Goal: Find specific page/section: Find specific page/section

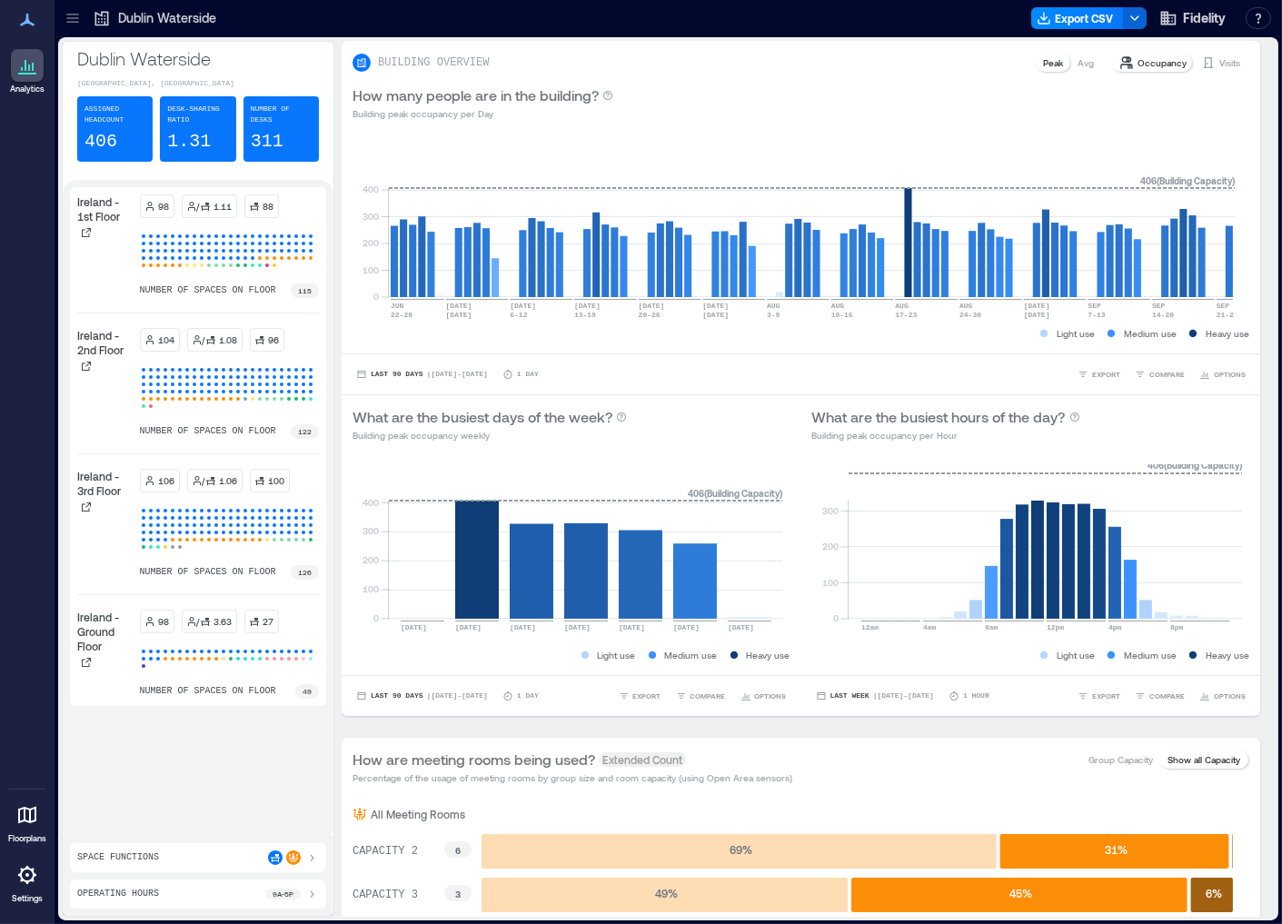
click at [66, 22] on icon at bounding box center [72, 22] width 12 height 2
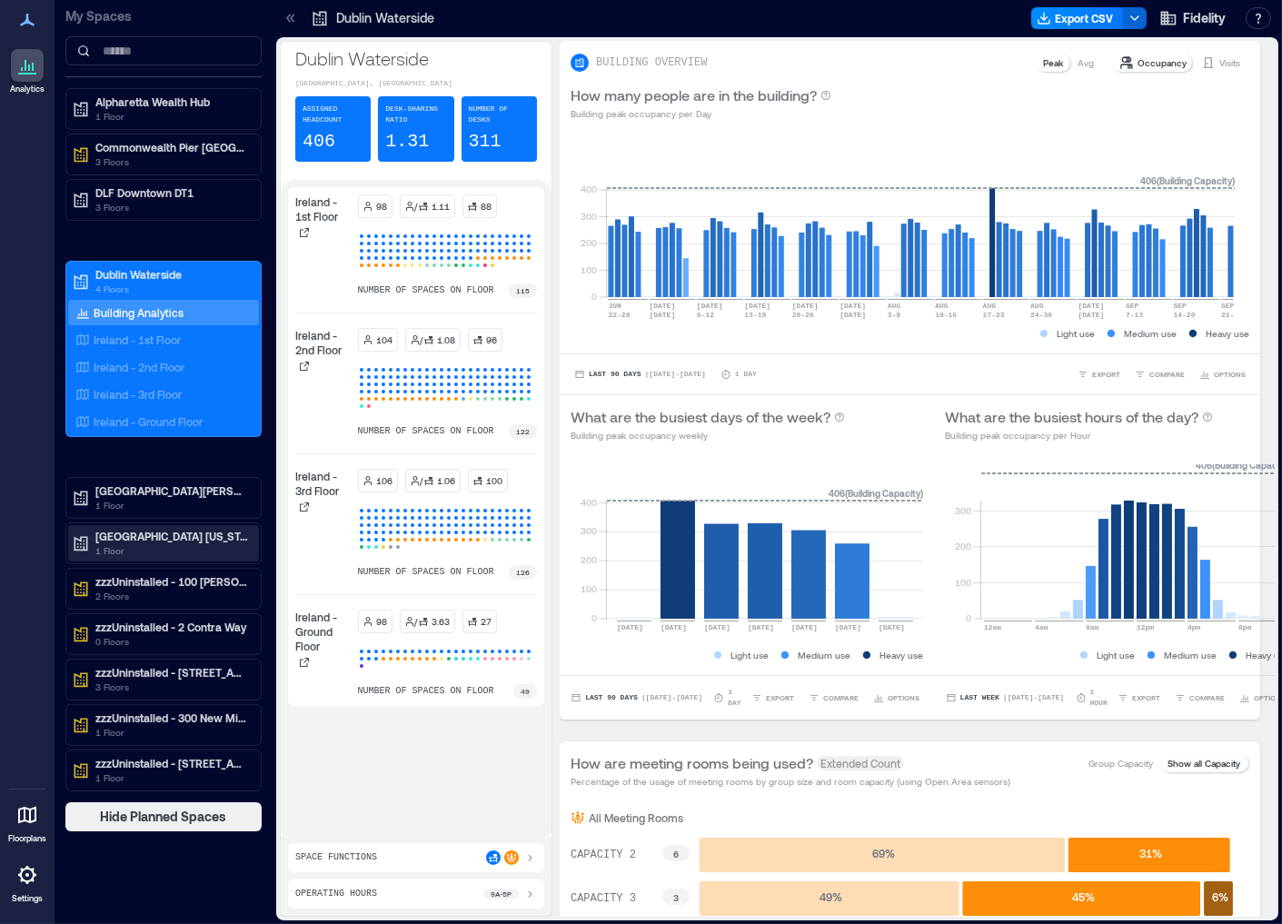
click at [184, 546] on p "1 Floor" at bounding box center [171, 550] width 153 height 15
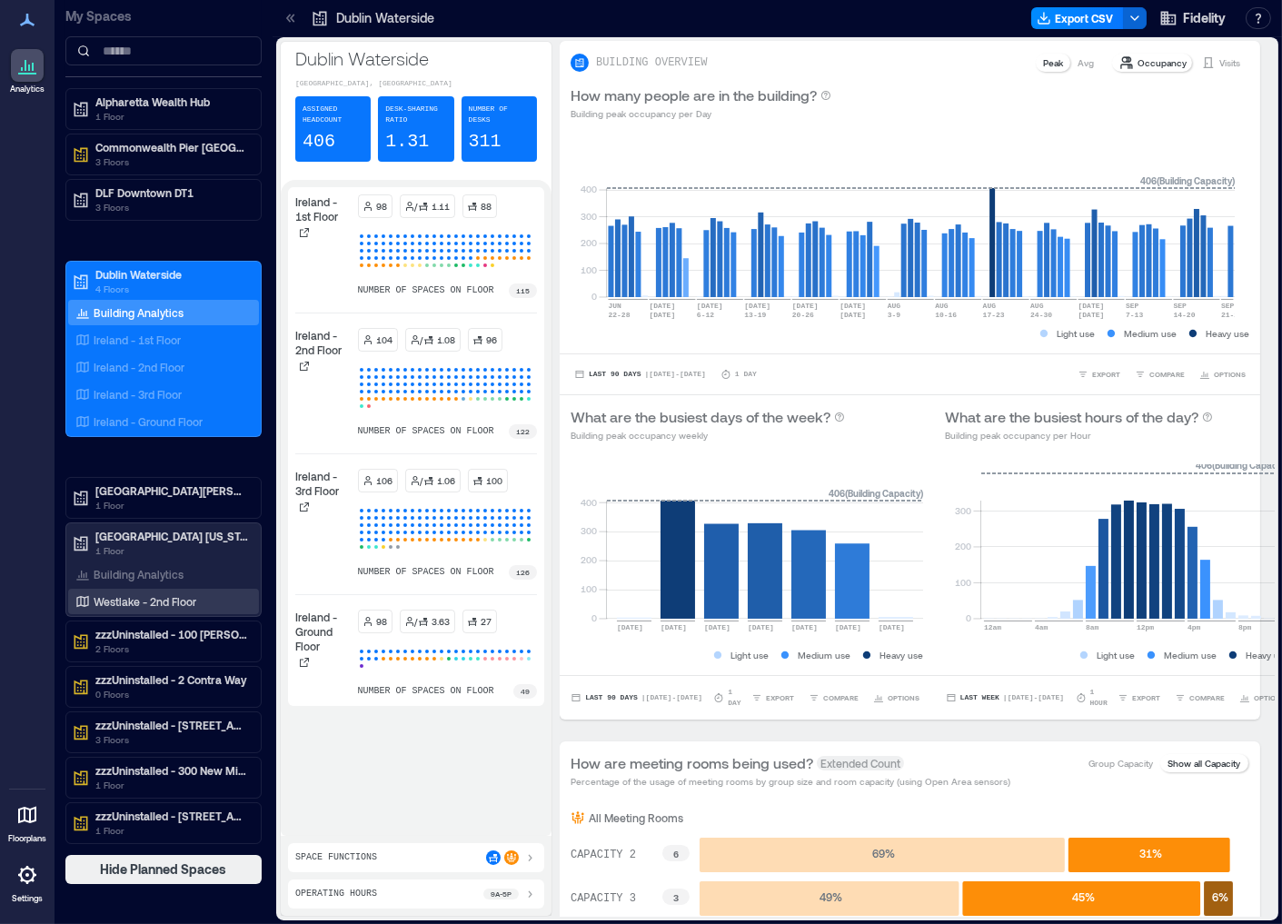
click at [143, 604] on p "Westlake - 2nd Floor" at bounding box center [145, 601] width 103 height 15
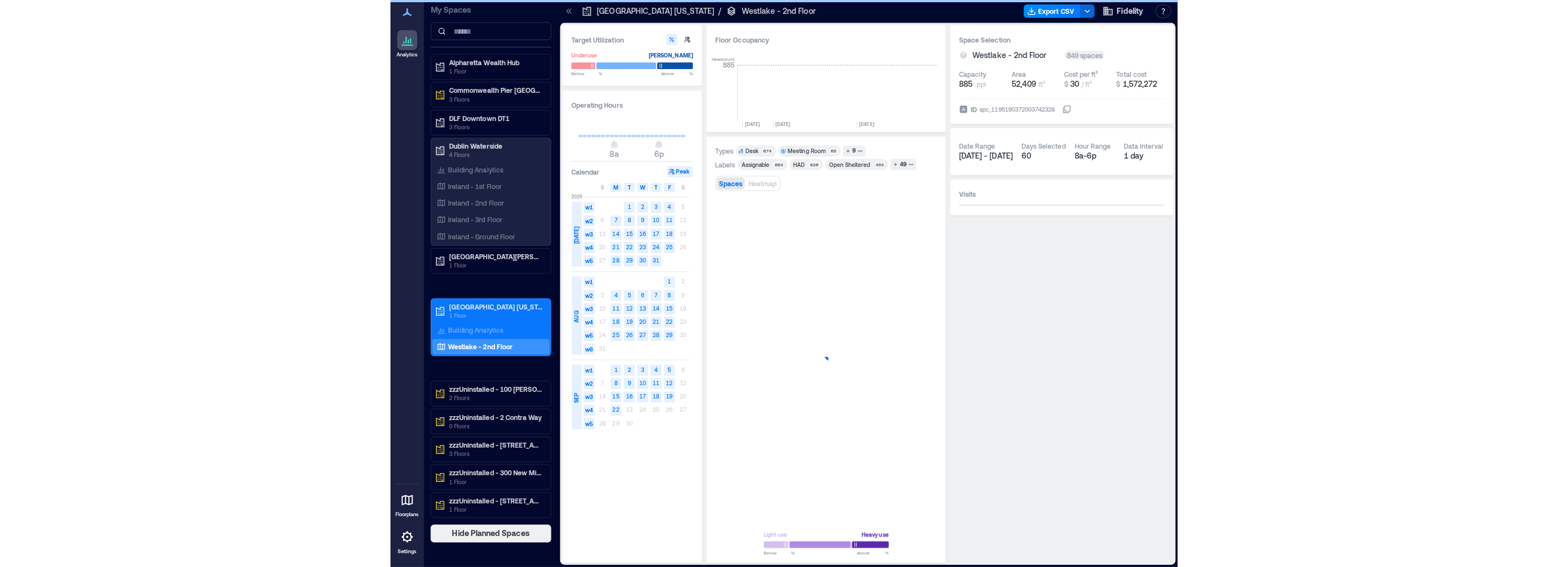
scroll to position [0, 1901]
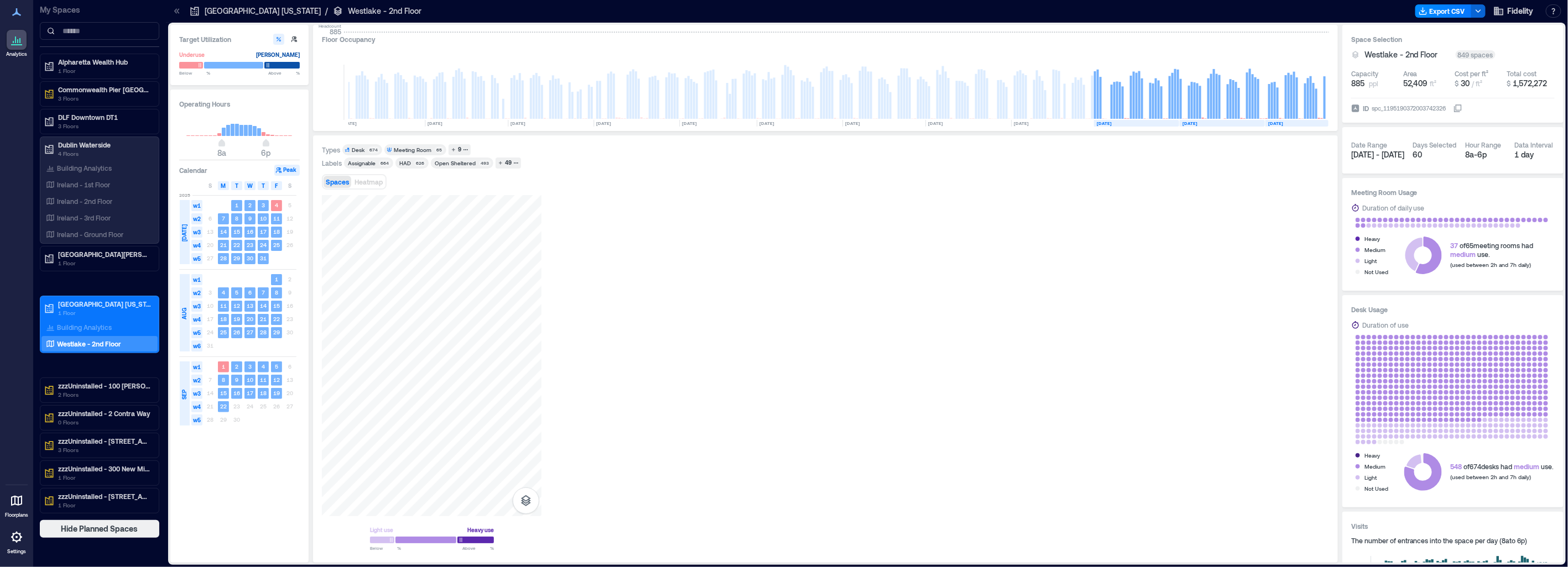
scroll to position [0, 1135]
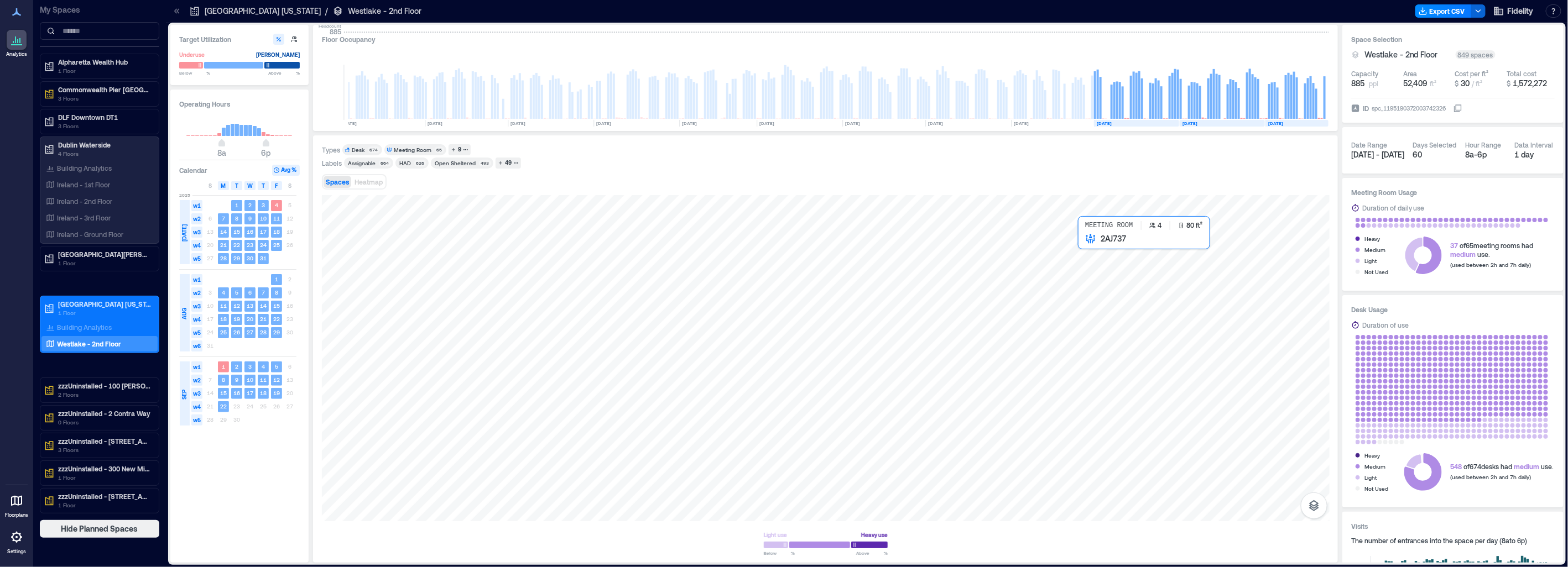
click at [780, 246] on div at bounding box center [826, 358] width 1008 height 326
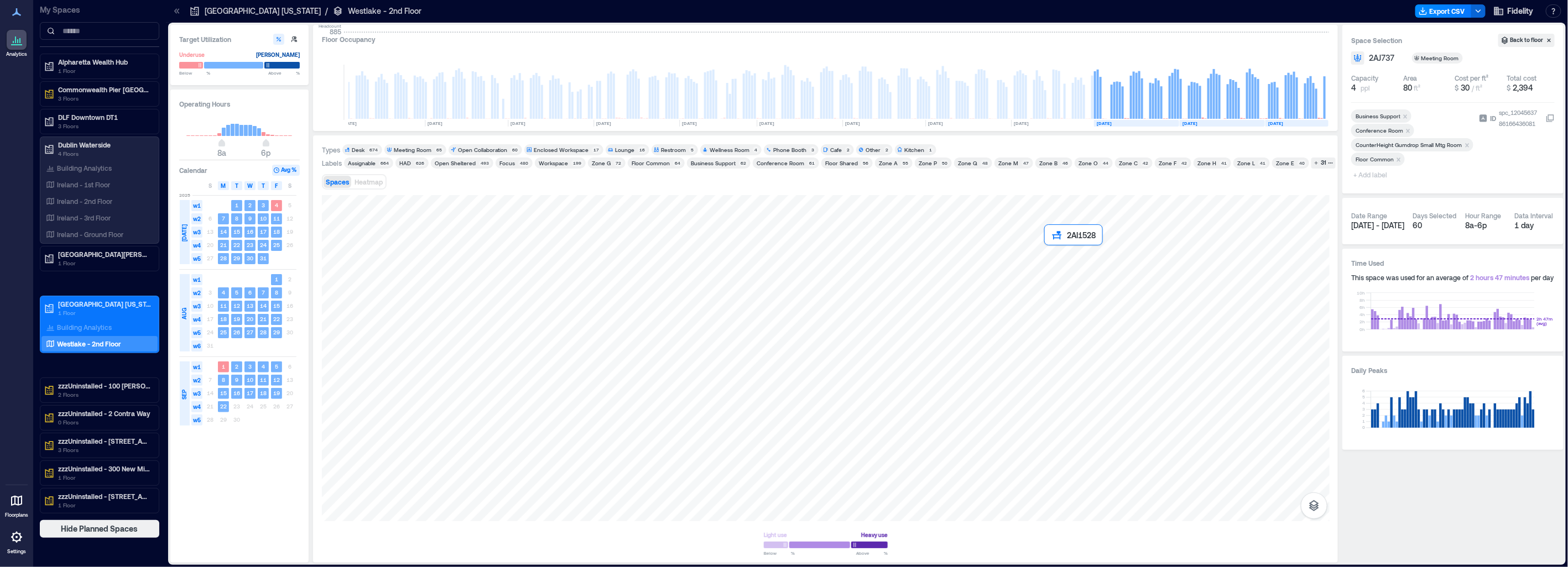
click at [780, 250] on div at bounding box center [826, 358] width 1008 height 326
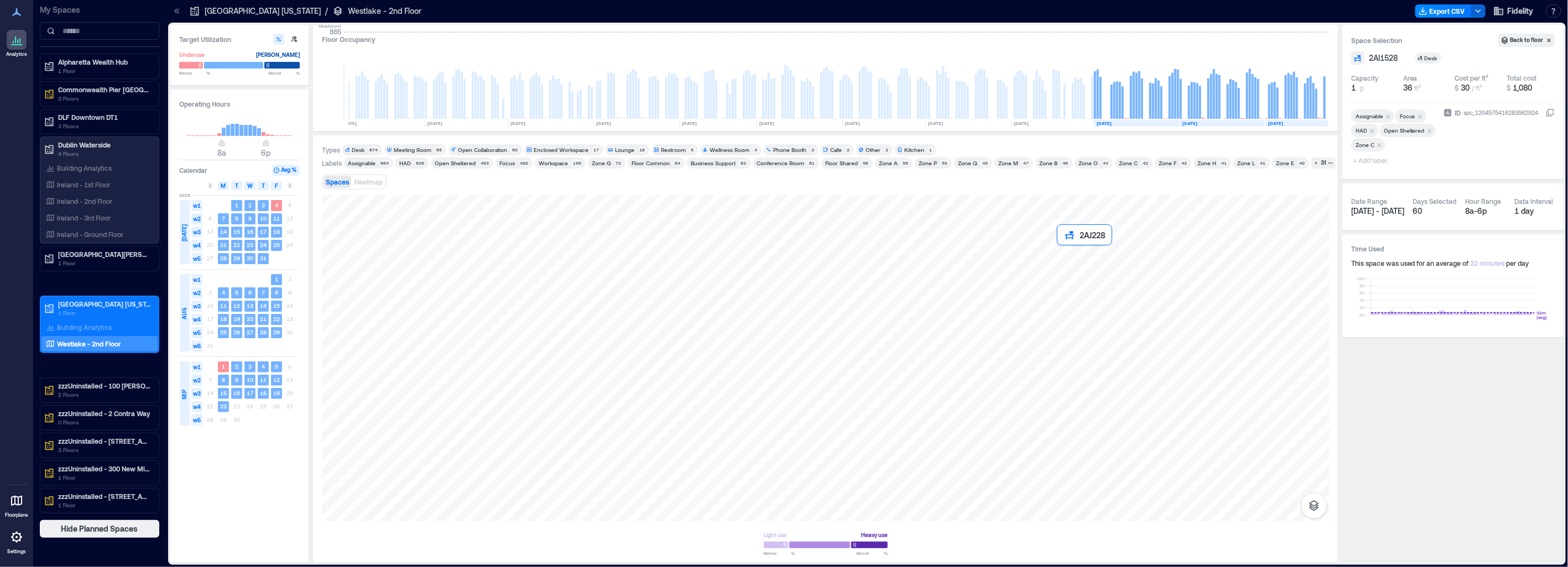
click at [780, 256] on div at bounding box center [826, 358] width 1008 height 326
click at [780, 241] on div at bounding box center [826, 358] width 1008 height 326
click at [780, 239] on div at bounding box center [826, 358] width 1008 height 326
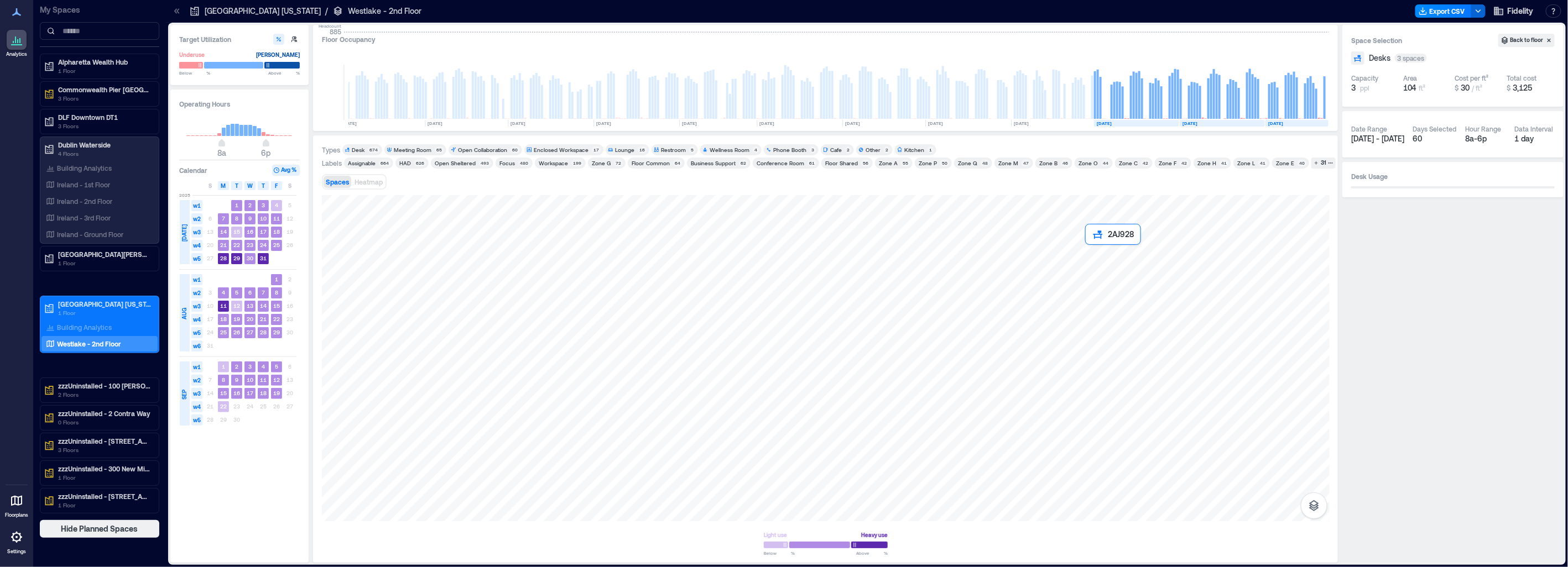
click at [780, 240] on div at bounding box center [826, 358] width 1008 height 326
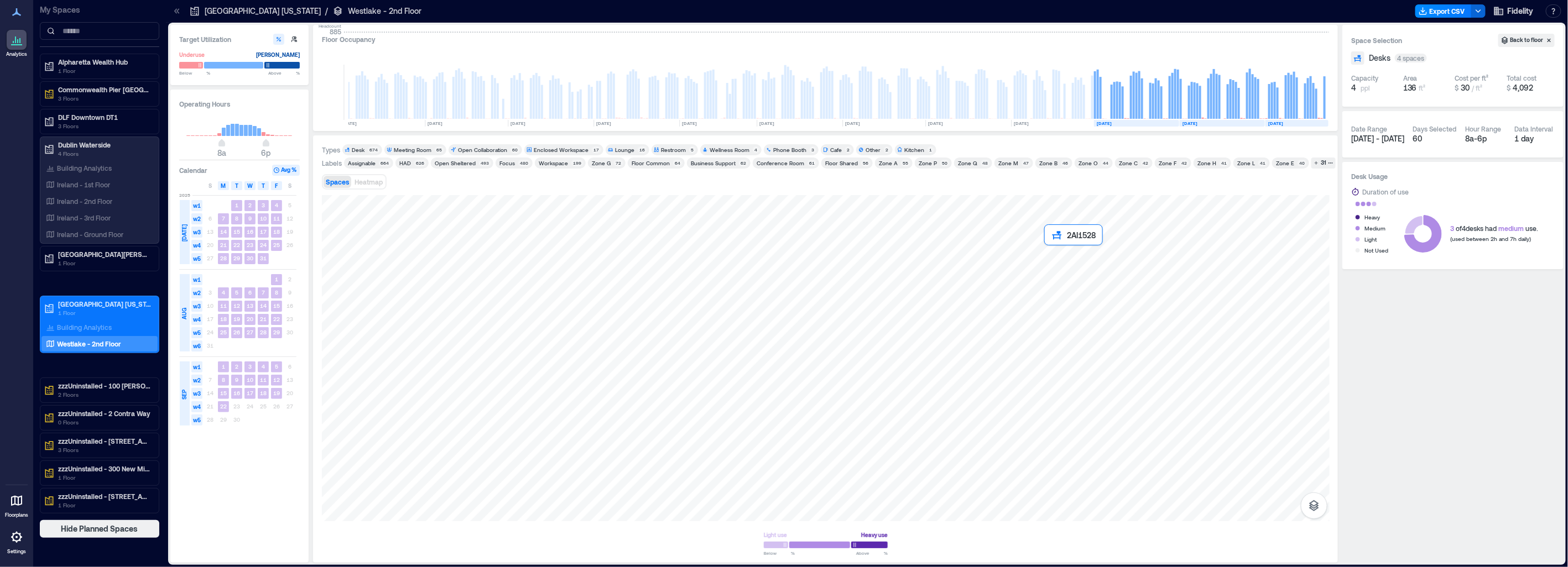
click at [780, 257] on div at bounding box center [826, 358] width 1008 height 326
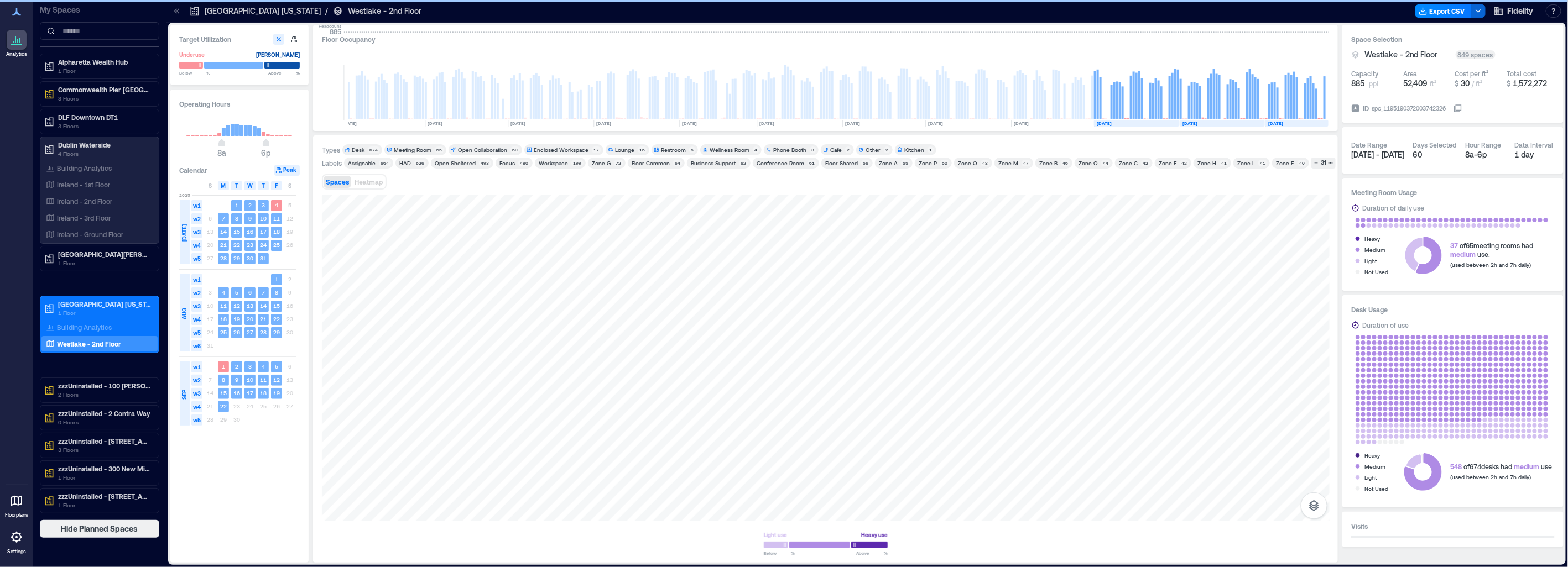
click at [780, 166] on div "Zone Q" at bounding box center [968, 163] width 19 height 8
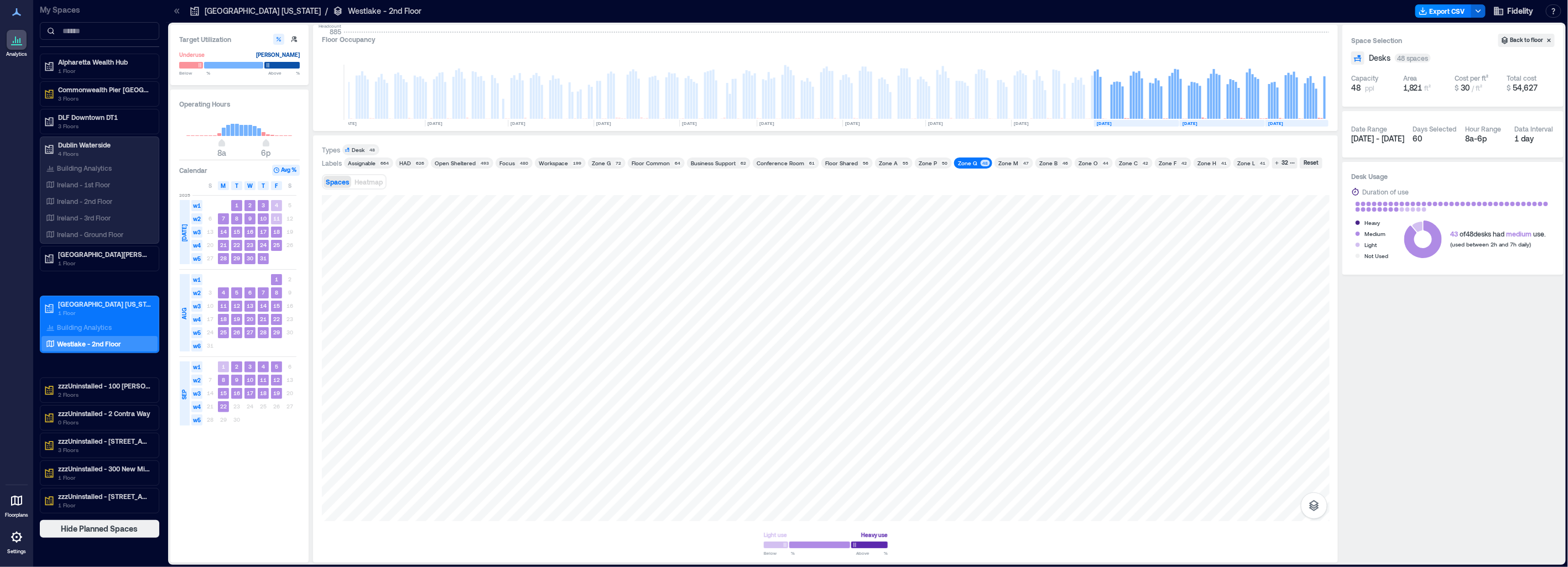
click at [780, 163] on div "Zone B" at bounding box center [1048, 163] width 18 height 8
click at [780, 163] on div "48" at bounding box center [985, 163] width 9 height 7
click at [780, 163] on div "Zone F" at bounding box center [1167, 163] width 18 height 8
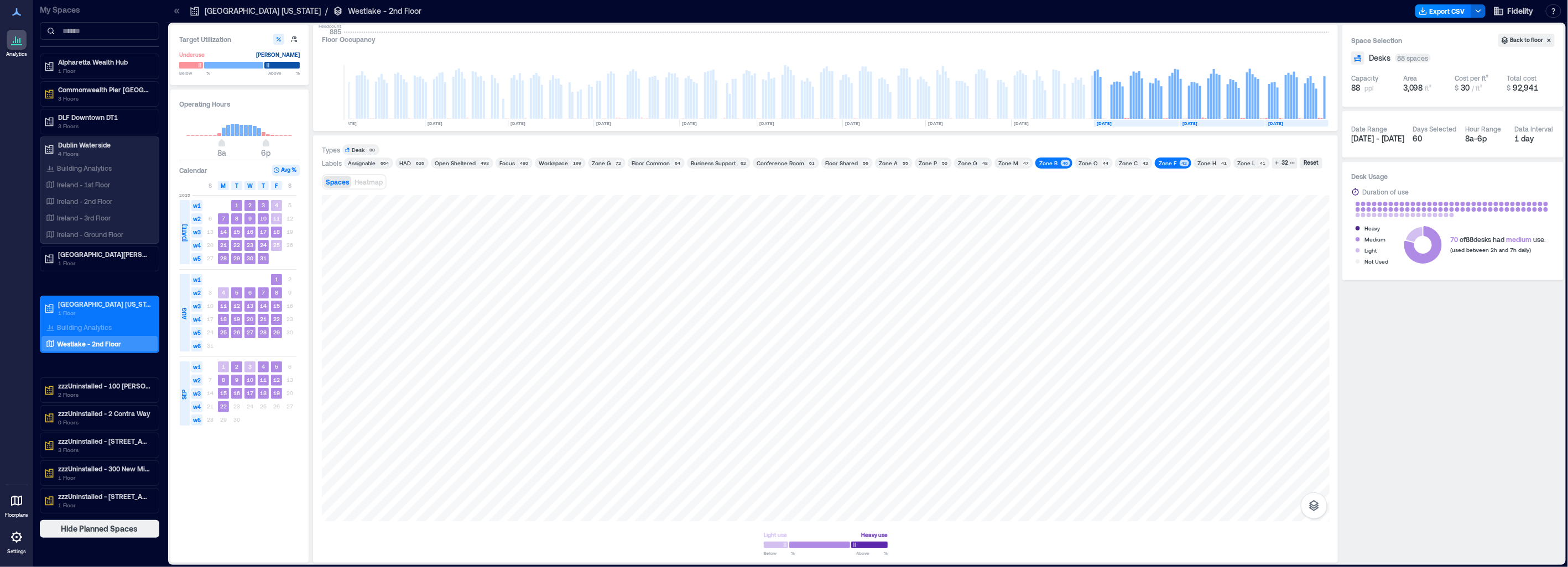
click at [780, 166] on div "Zone C" at bounding box center [1128, 163] width 19 height 8
click at [780, 162] on div "Zone F" at bounding box center [1167, 163] width 18 height 8
